Goal: Task Accomplishment & Management: Manage account settings

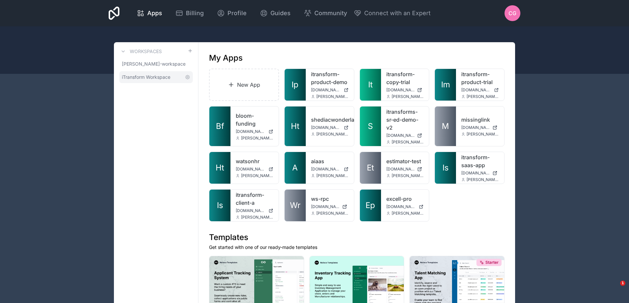
click at [151, 78] on span "iTransform Workspace" at bounding box center [146, 77] width 49 height 7
click at [518, 16] on div "CG" at bounding box center [512, 13] width 16 height 16
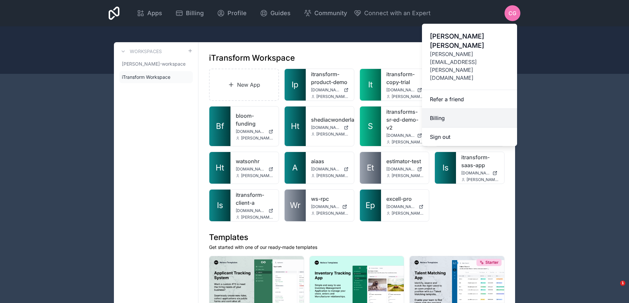
click at [444, 109] on link "Billing" at bounding box center [469, 118] width 95 height 19
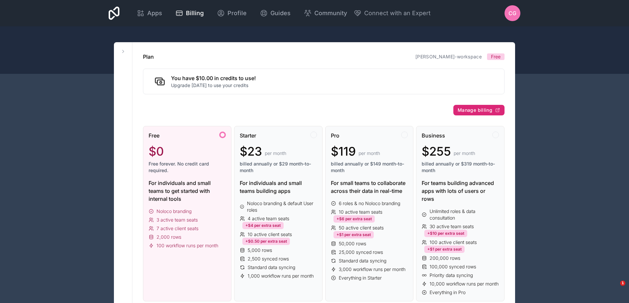
click at [482, 111] on span "Manage billing" at bounding box center [475, 110] width 35 height 6
click at [117, 8] on icon at bounding box center [114, 13] width 11 height 13
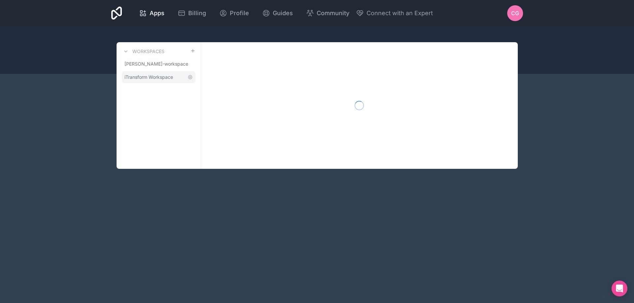
click at [138, 78] on span "iTransform Workspace" at bounding box center [148, 77] width 49 height 7
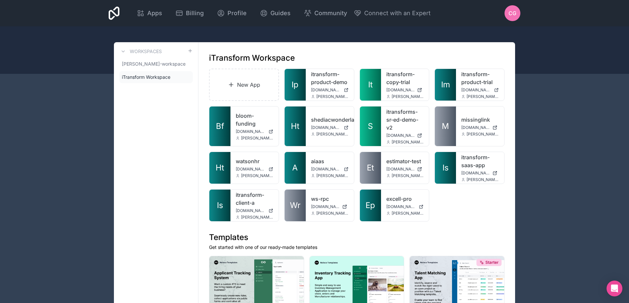
click at [513, 9] on div "CG" at bounding box center [512, 13] width 16 height 16
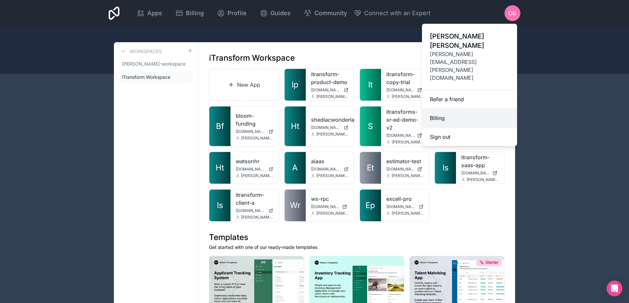
click at [444, 109] on link "Billing" at bounding box center [469, 118] width 95 height 19
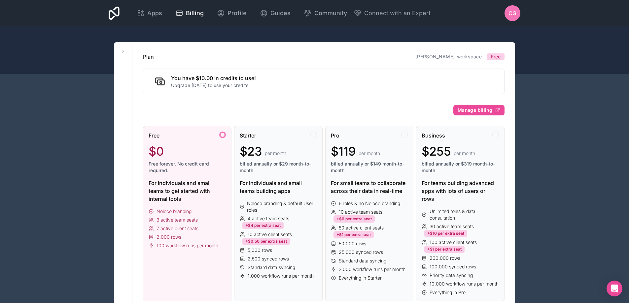
click at [491, 56] on span "Free" at bounding box center [496, 56] width 10 height 7
click at [124, 51] on icon at bounding box center [122, 51] width 5 height 5
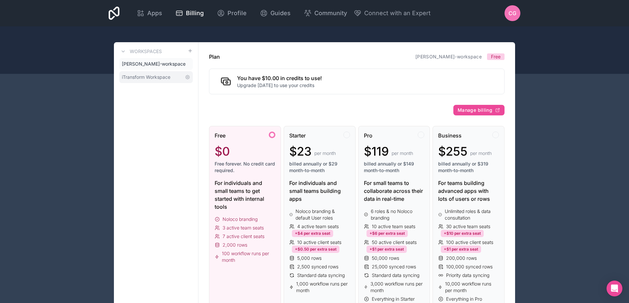
click at [153, 76] on span "iTransform Workspace" at bounding box center [146, 77] width 49 height 7
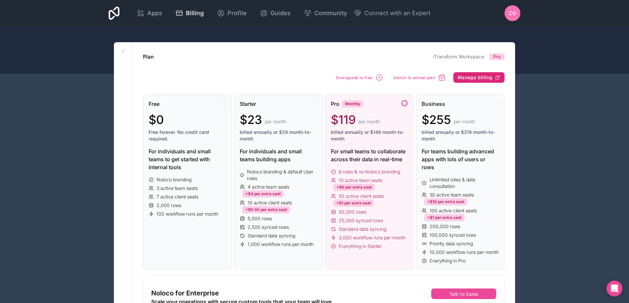
click at [486, 76] on span "Manage billing" at bounding box center [475, 78] width 35 height 6
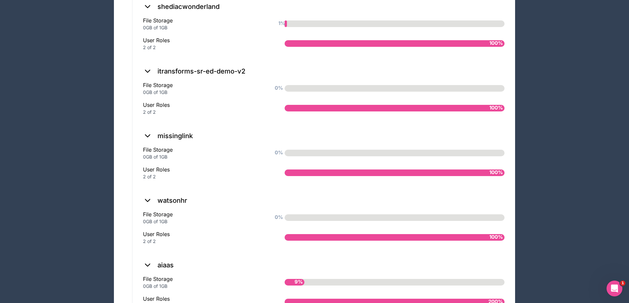
scroll to position [957, 0]
